Goal: Task Accomplishment & Management: Manage account settings

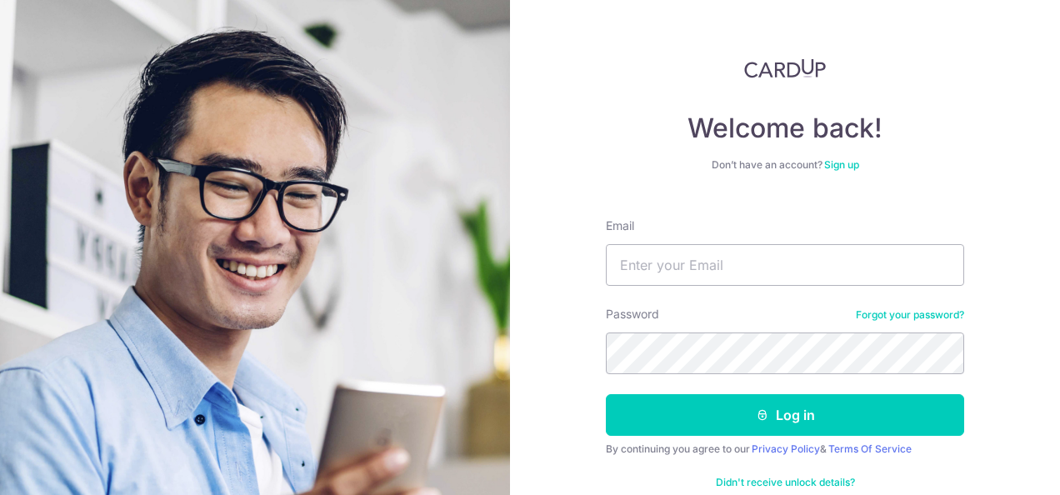
type input "[EMAIL_ADDRESS][DOMAIN_NAME]"
click at [606, 394] on button "Log in" at bounding box center [785, 415] width 358 height 42
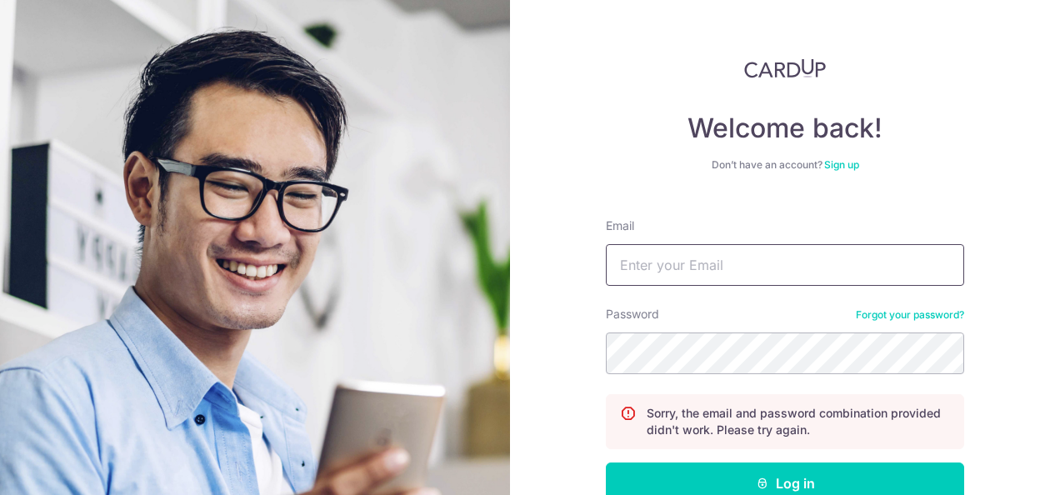
click at [720, 273] on input "Email" at bounding box center [785, 265] width 358 height 42
type input "[EMAIL_ADDRESS][DOMAIN_NAME]"
click at [606, 462] on button "Log in" at bounding box center [785, 483] width 358 height 42
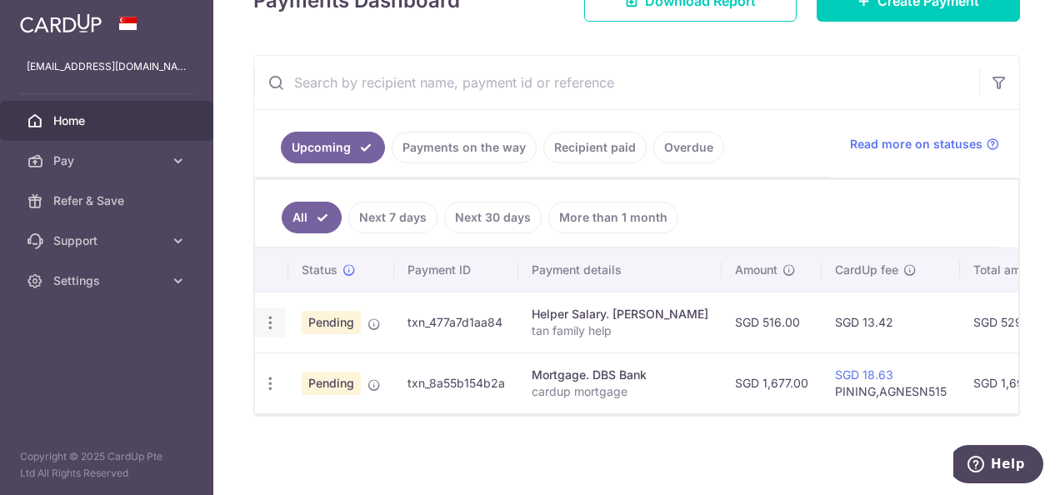
click at [268, 314] on icon "button" at bounding box center [270, 322] width 17 height 17
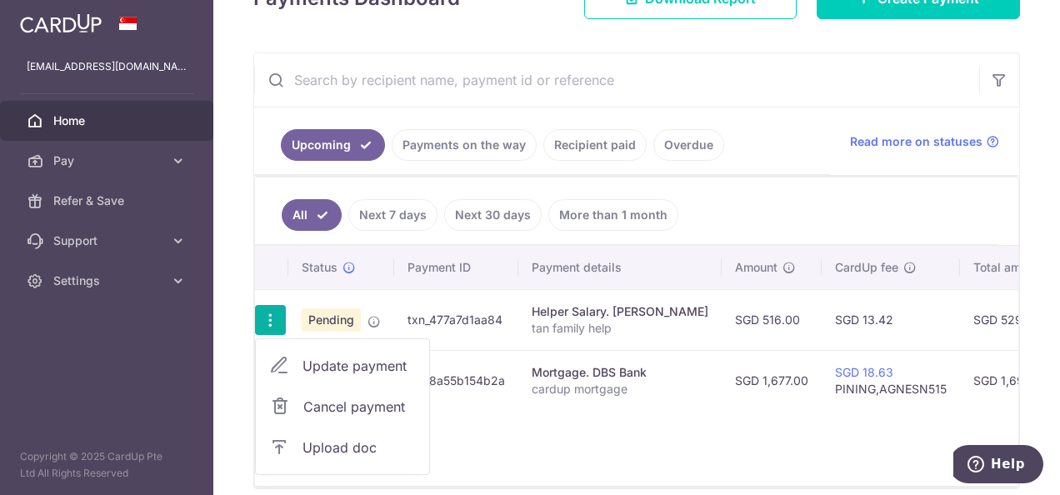
click at [322, 403] on span "Cancel payment" at bounding box center [359, 407] width 112 height 20
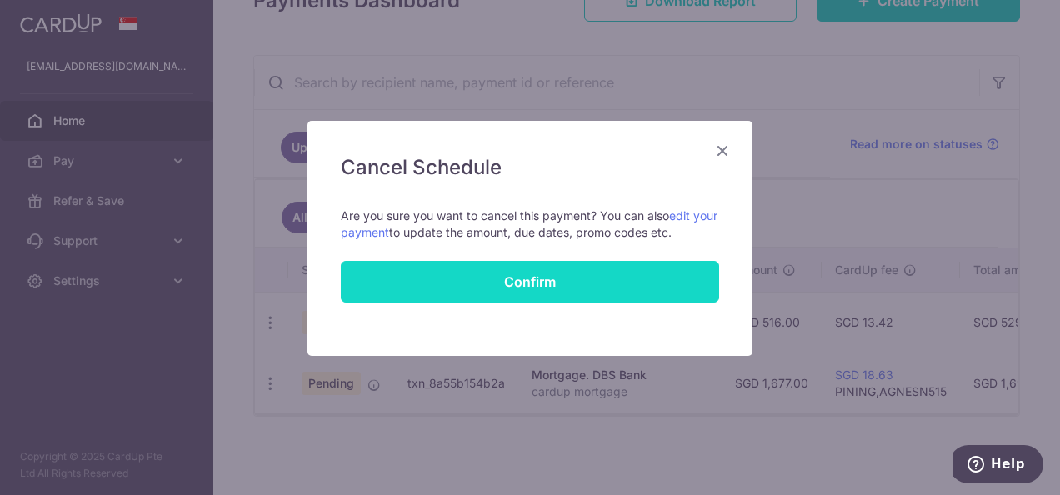
click at [580, 268] on button "Confirm" at bounding box center [530, 282] width 378 height 42
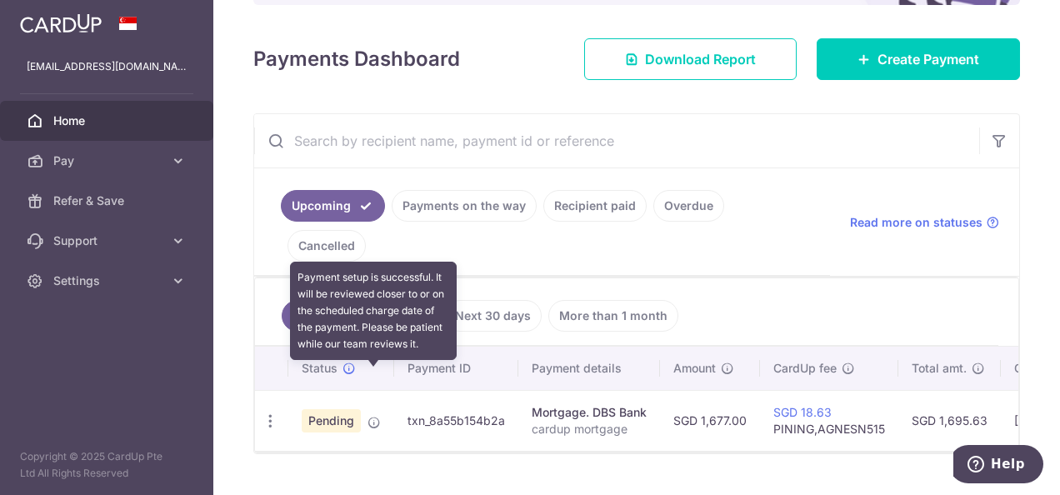
click at [376, 416] on icon at bounding box center [373, 422] width 13 height 13
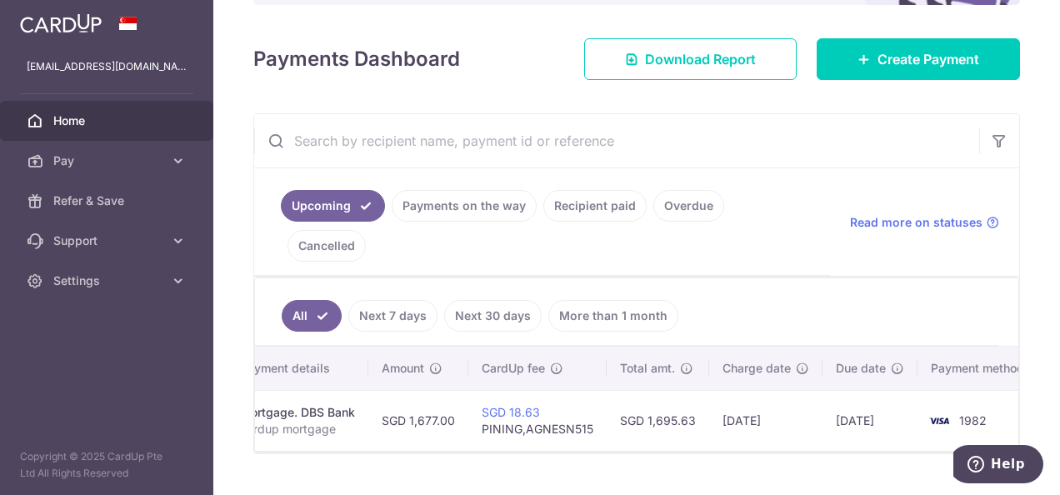
scroll to position [0, 314]
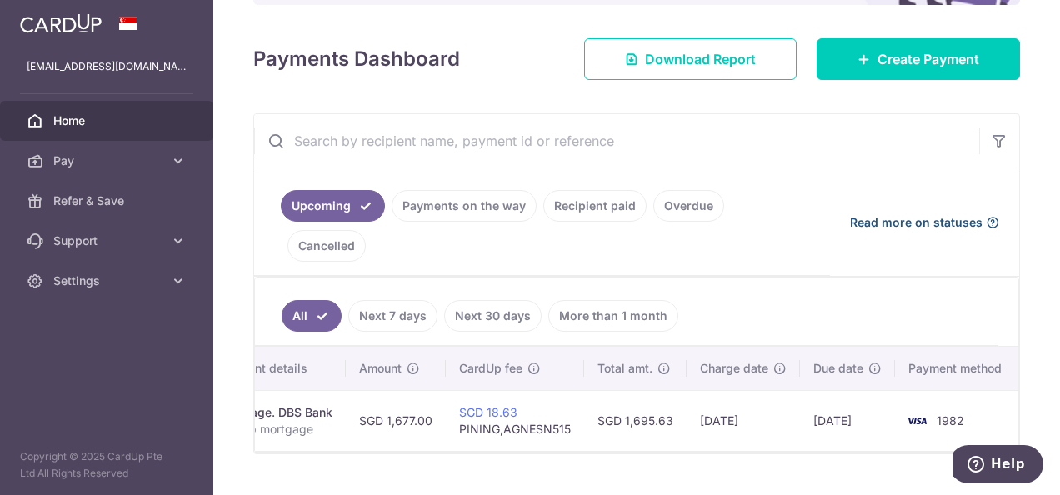
click at [940, 214] on span "Read more on statuses" at bounding box center [916, 222] width 132 height 17
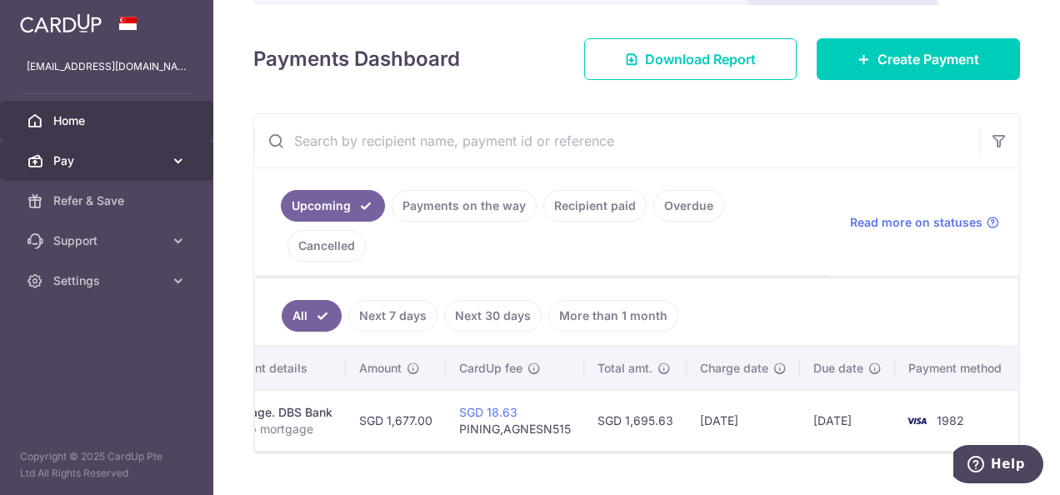
click at [152, 163] on span "Pay" at bounding box center [108, 160] width 110 height 17
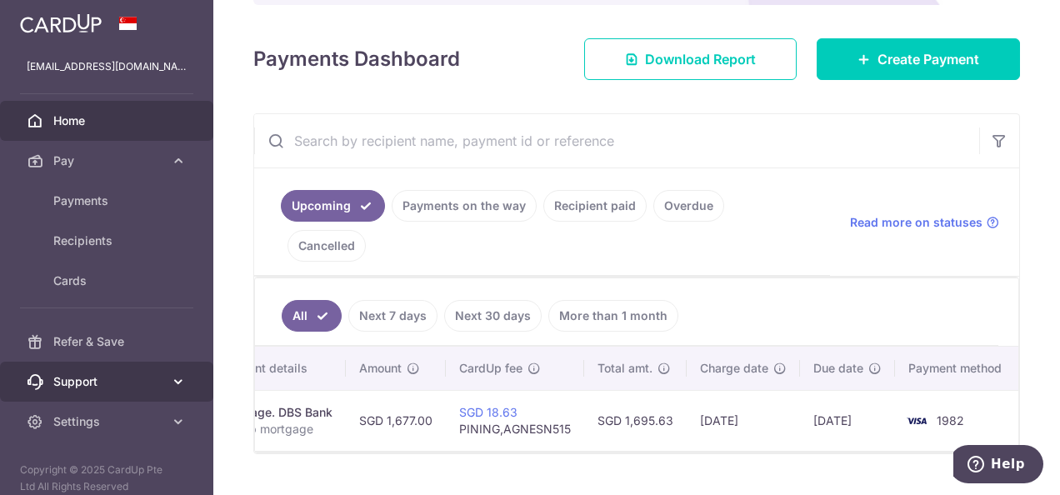
click at [103, 375] on span "Support" at bounding box center [108, 381] width 110 height 17
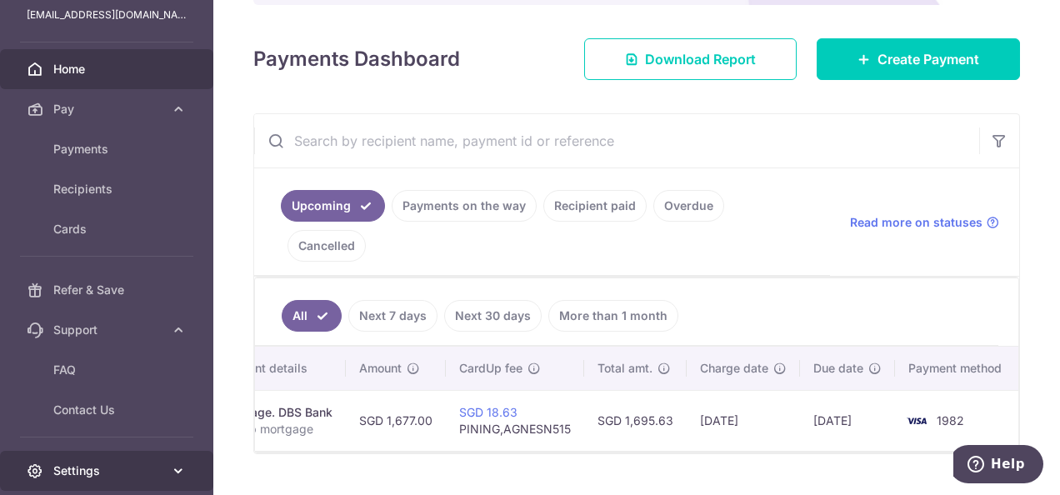
scroll to position [113, 0]
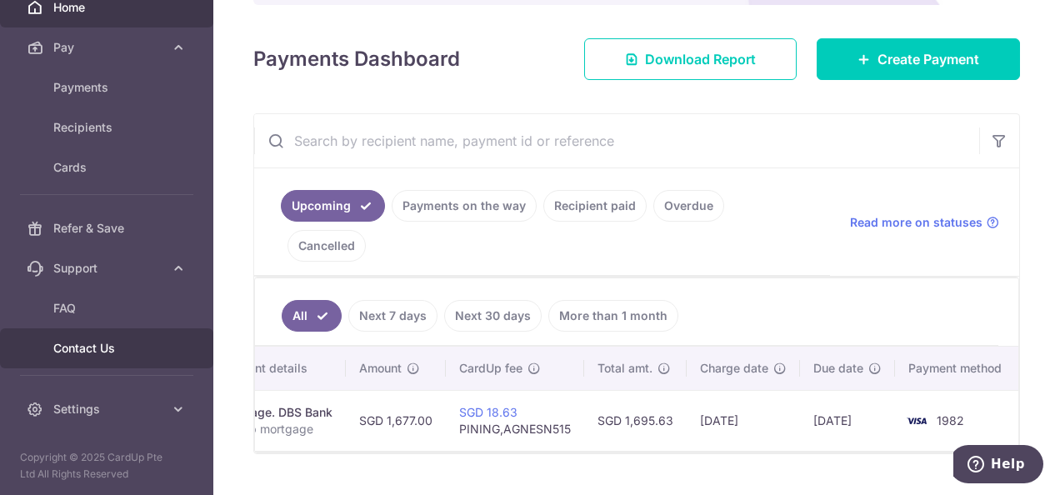
click at [105, 349] on span "Contact Us" at bounding box center [108, 348] width 110 height 17
